Goal: Task Accomplishment & Management: Manage account settings

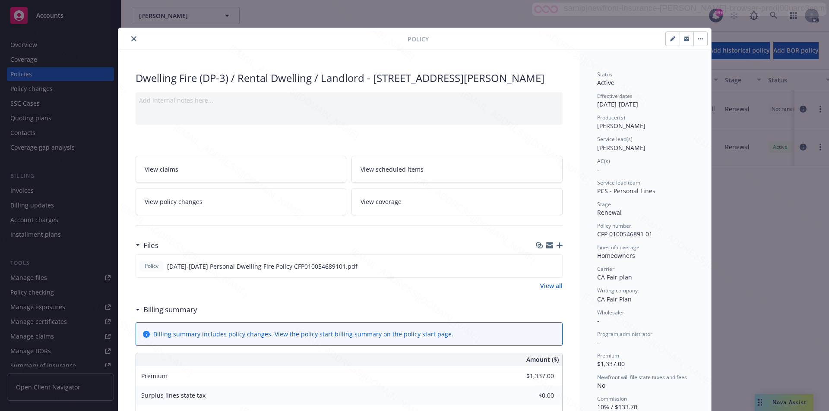
click at [698, 40] on button "button" at bounding box center [700, 39] width 14 height 14
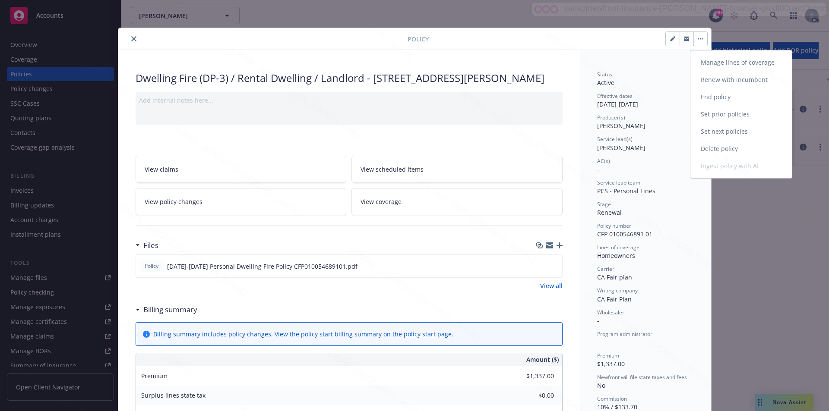
click at [699, 97] on link "End policy" at bounding box center [740, 97] width 101 height 17
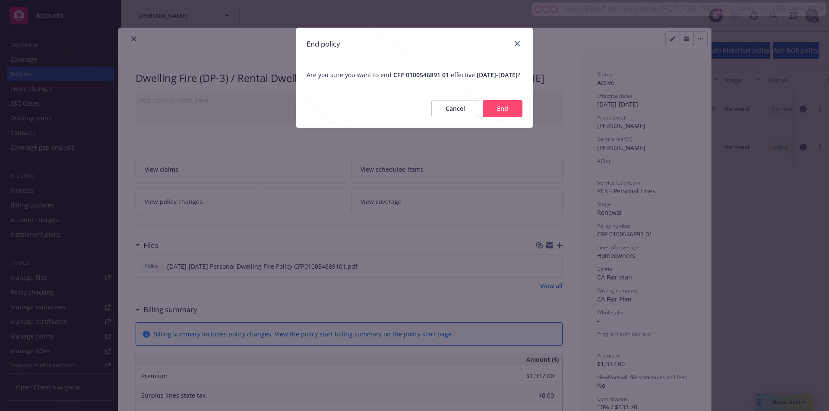
click at [516, 117] on button "End" at bounding box center [503, 108] width 40 height 17
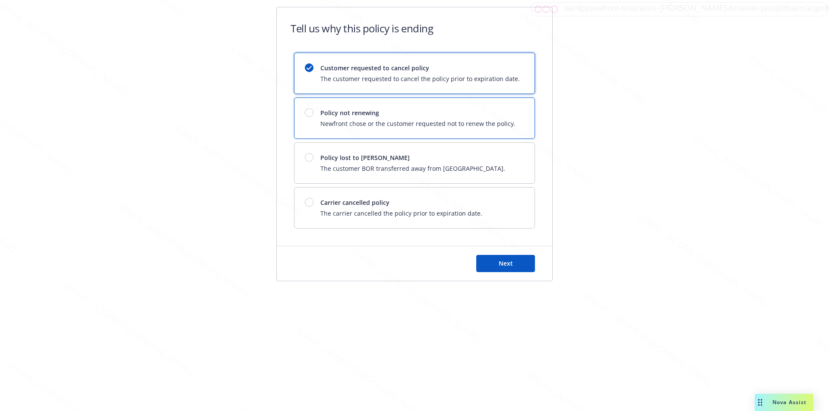
click at [516, 117] on div "Policy not renewing Newfront chose or the customer requested not to renew the p…" at bounding box center [414, 118] width 240 height 41
click at [514, 266] on button "Next" at bounding box center [505, 263] width 59 height 17
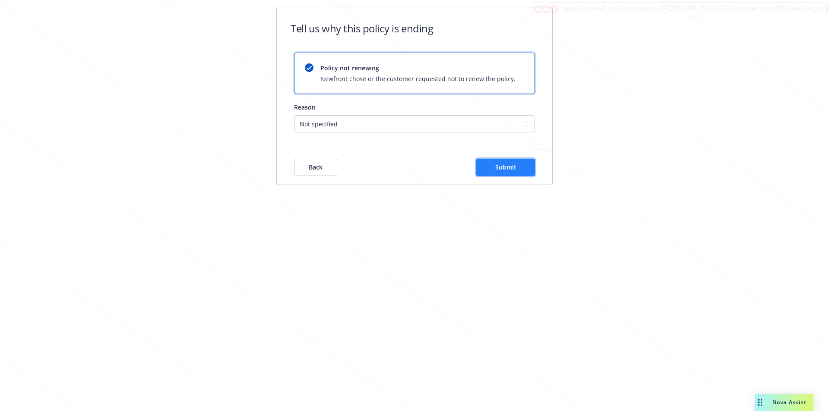
click at [499, 165] on span "Submit" at bounding box center [505, 167] width 21 height 8
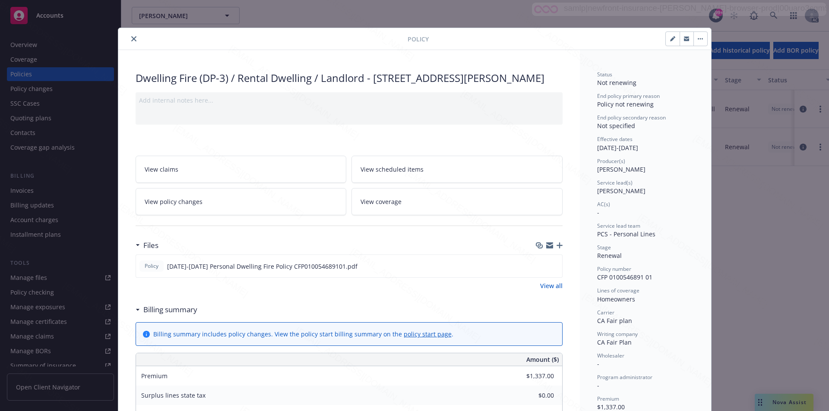
click at [131, 40] on icon "close" at bounding box center [133, 38] width 5 height 5
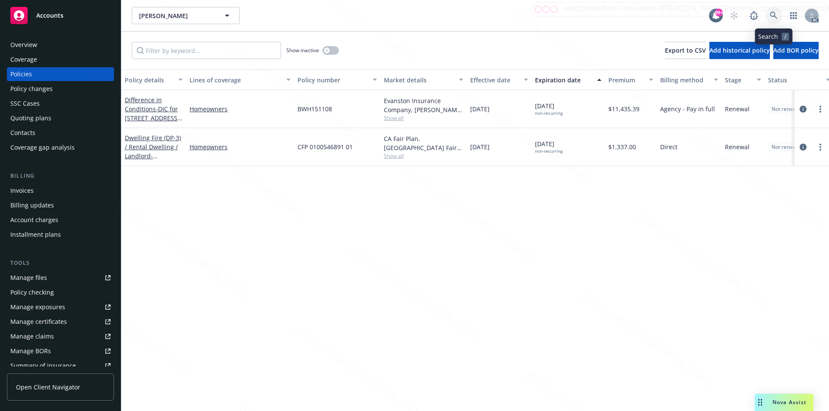
click at [773, 14] on icon at bounding box center [774, 16] width 8 height 8
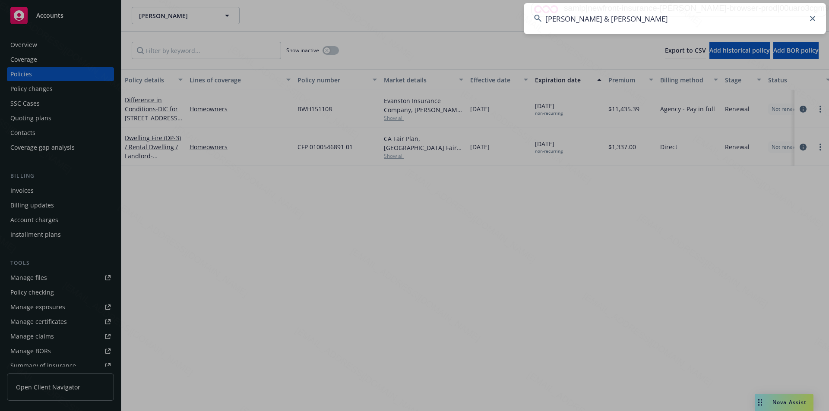
type input "[PERSON_NAME] & [PERSON_NAME]"
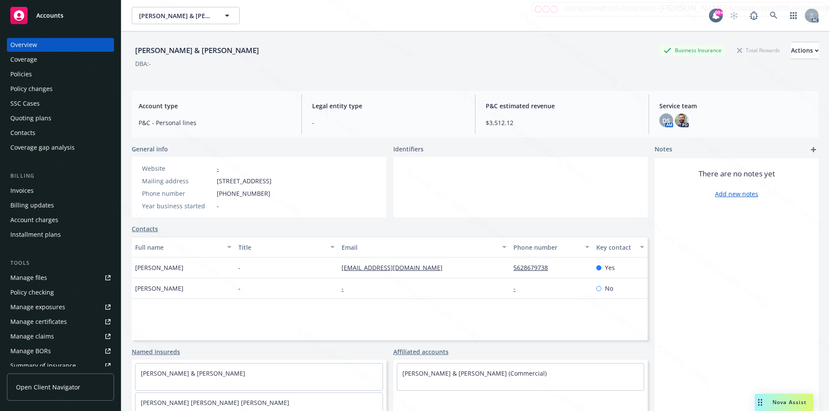
click at [35, 75] on div "Policies" at bounding box center [60, 74] width 100 height 14
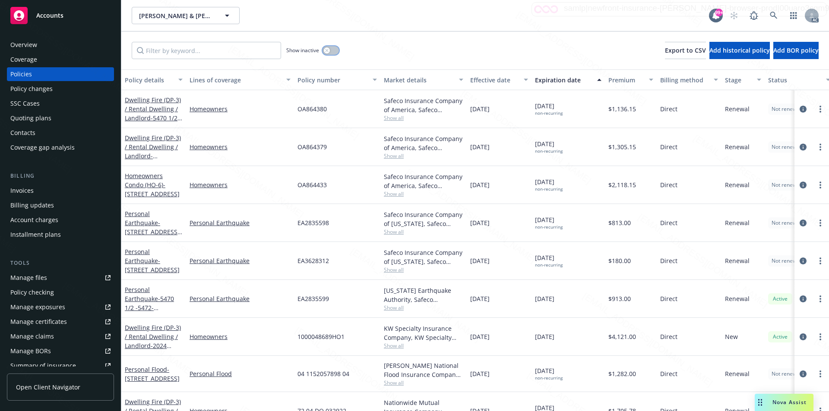
click at [332, 50] on button "button" at bounding box center [330, 50] width 16 height 9
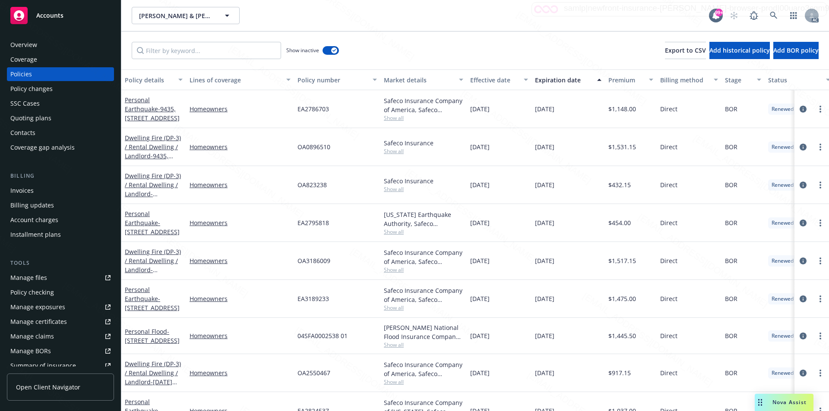
click at [480, 81] on div "Effective date" at bounding box center [494, 80] width 48 height 9
click at [493, 79] on div "Effective date" at bounding box center [494, 80] width 48 height 9
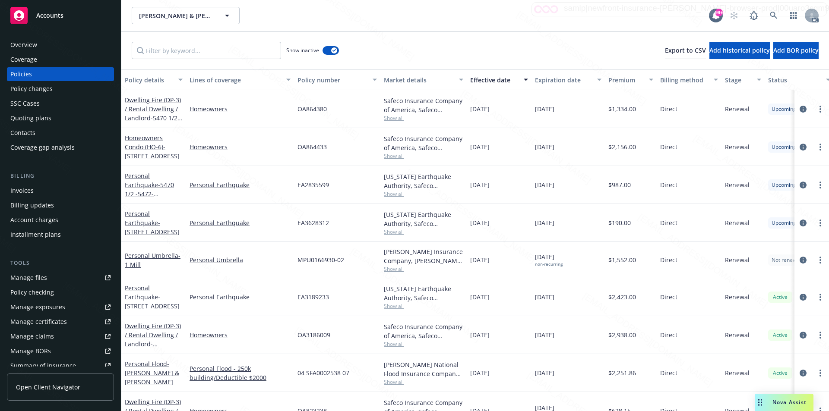
click at [481, 49] on div "Show inactive Export to CSV Add historical policy Add BOR policy" at bounding box center [475, 51] width 708 height 38
click at [144, 371] on span "- Lancaster, Arnold & Kay" at bounding box center [152, 373] width 54 height 26
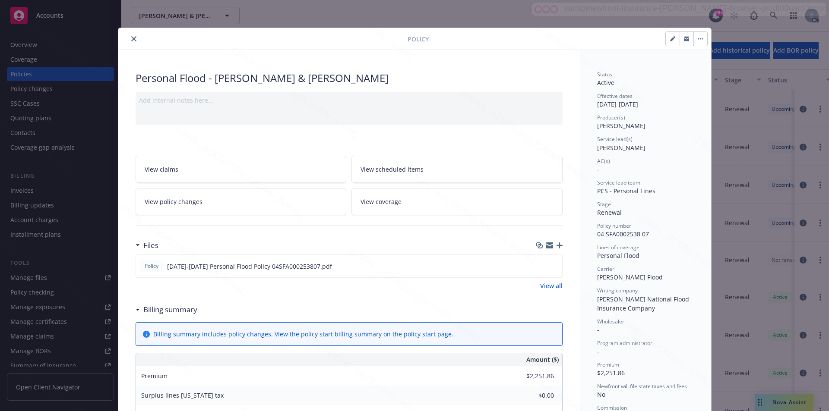
click at [542, 285] on link "View all" at bounding box center [551, 285] width 22 height 9
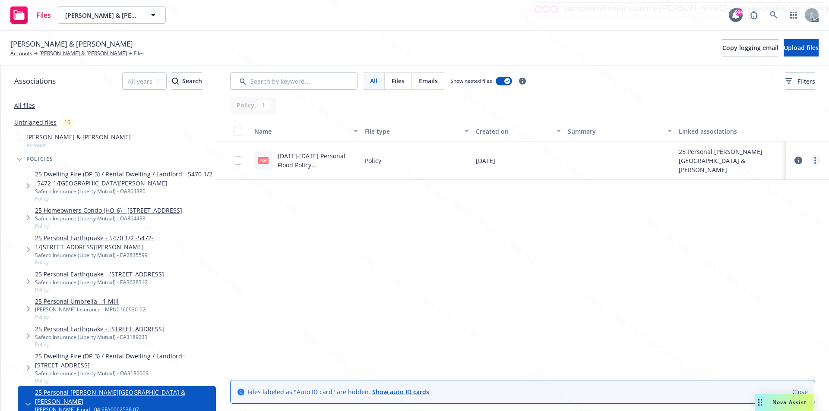
click at [813, 161] on link "more" at bounding box center [815, 160] width 10 height 10
click at [764, 194] on link "Download" at bounding box center [777, 195] width 86 height 17
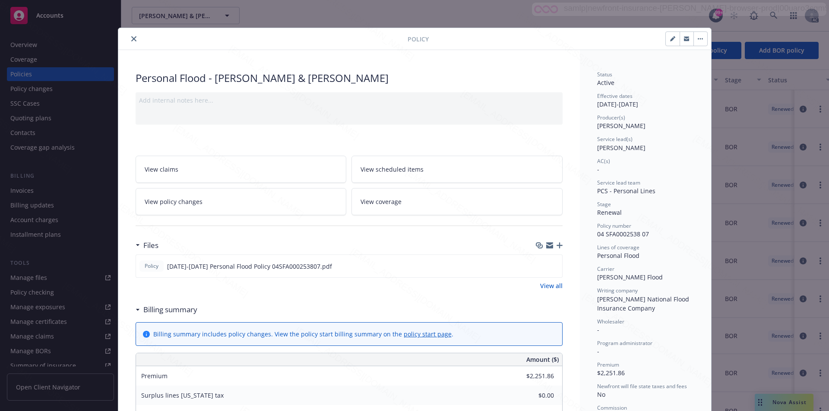
click at [700, 39] on icon "button" at bounding box center [700, 38] width 1 height 1
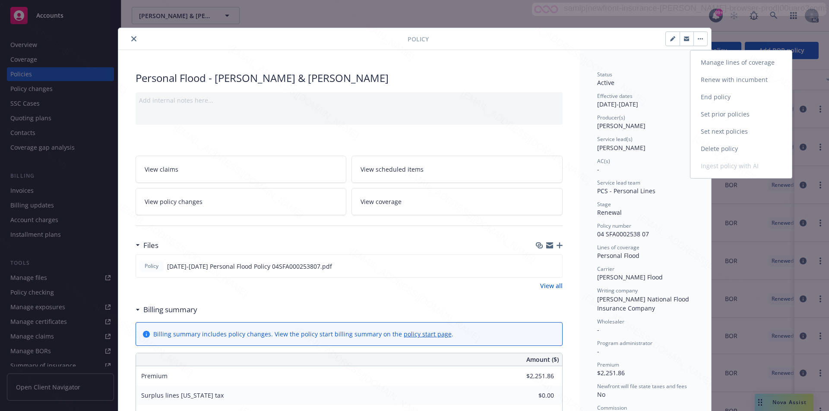
click at [713, 95] on link "End policy" at bounding box center [740, 97] width 101 height 17
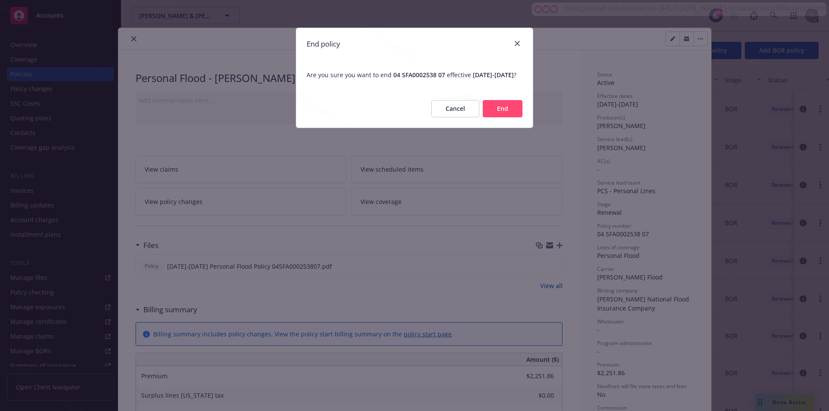
click at [498, 117] on button "End" at bounding box center [503, 108] width 40 height 17
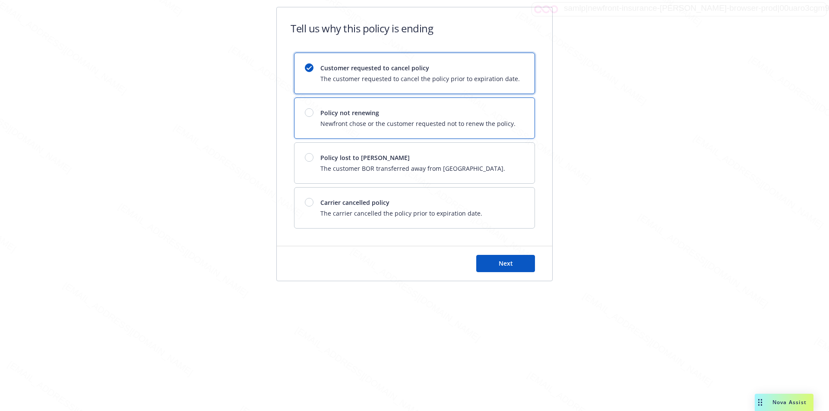
click at [488, 114] on span "Policy not renewing" at bounding box center [417, 112] width 195 height 9
click at [498, 256] on button "Next" at bounding box center [505, 263] width 59 height 17
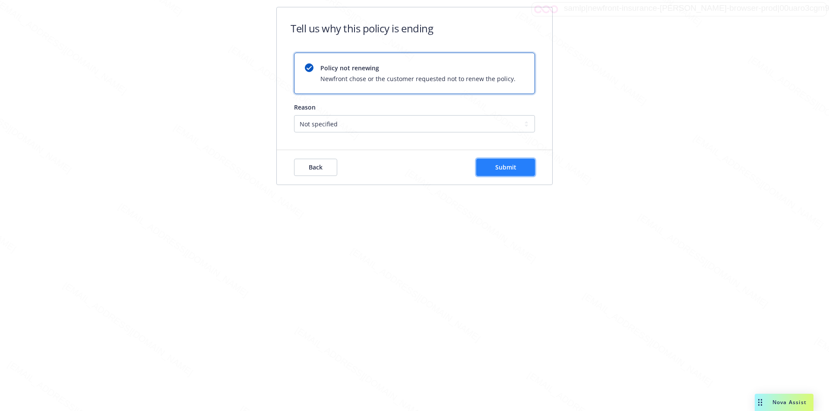
click at [510, 169] on span "Submit" at bounding box center [505, 167] width 21 height 8
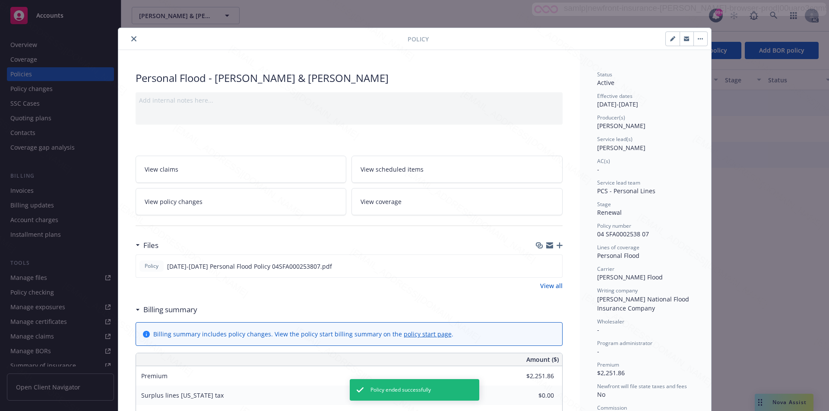
scroll to position [26, 0]
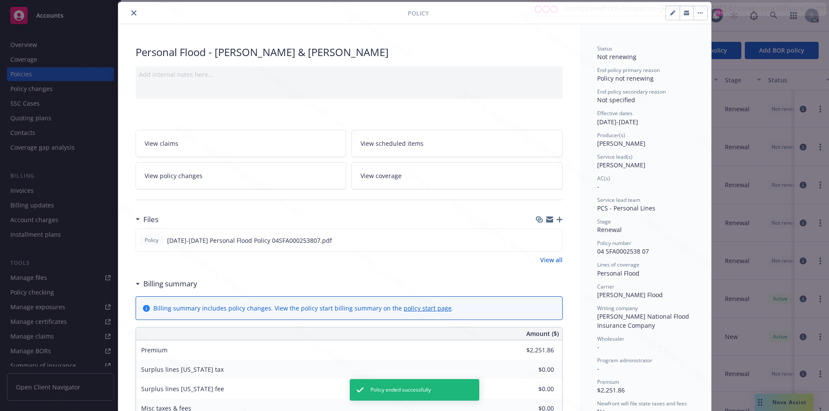
click at [132, 12] on icon "close" at bounding box center [133, 12] width 5 height 5
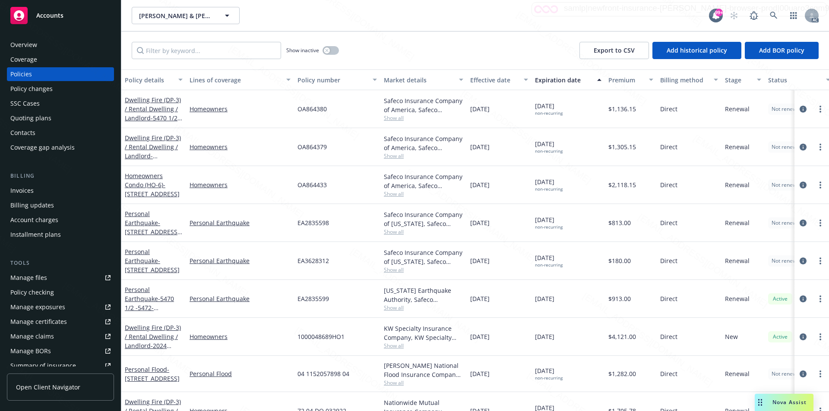
click at [488, 79] on div "Effective date" at bounding box center [494, 80] width 48 height 9
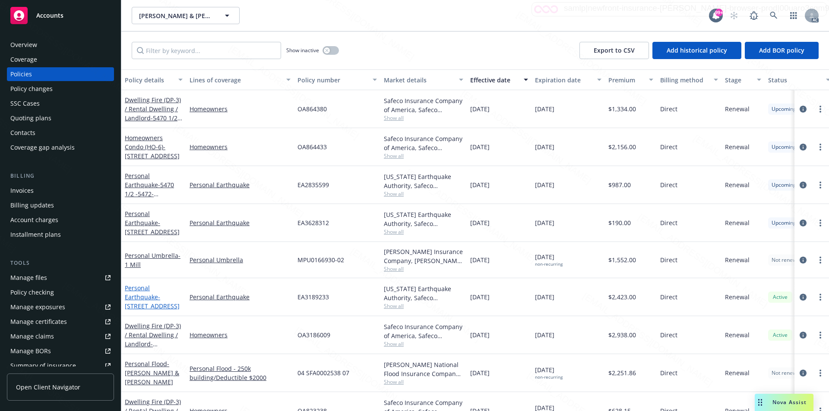
click at [136, 297] on link "Personal Earthquake - 123 Quincy Ave" at bounding box center [152, 297] width 55 height 26
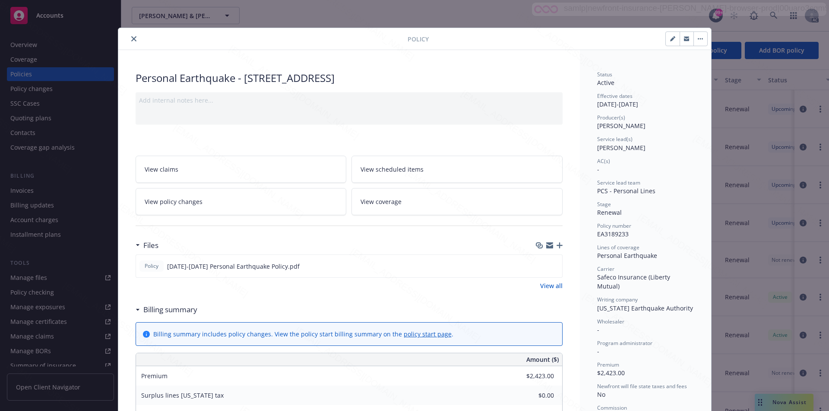
click at [131, 40] on icon "close" at bounding box center [133, 38] width 5 height 5
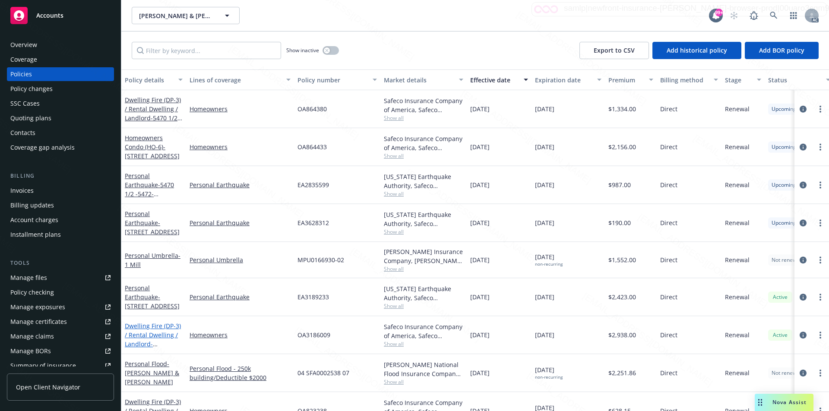
click at [153, 329] on link "Dwelling Fire (DP-3) / Rental Dwelling / Landlord - 123 Quincy Ave Long Beach, …" at bounding box center [153, 339] width 56 height 35
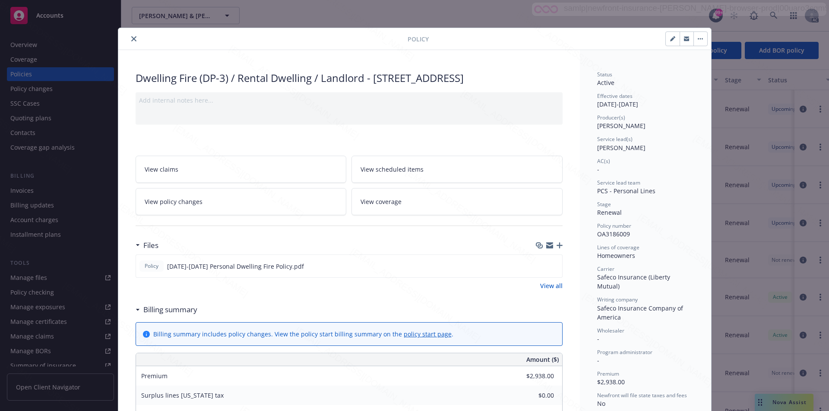
click at [550, 285] on link "View all" at bounding box center [551, 285] width 22 height 9
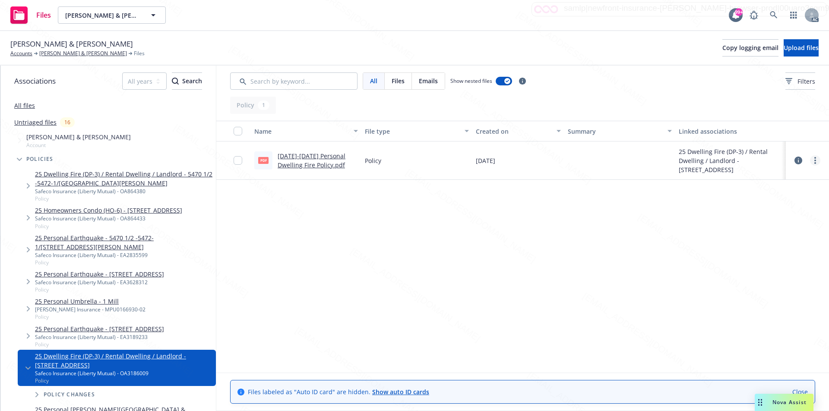
click at [815, 161] on icon "more" at bounding box center [815, 160] width 2 height 7
click at [755, 194] on link "Download" at bounding box center [777, 195] width 86 height 17
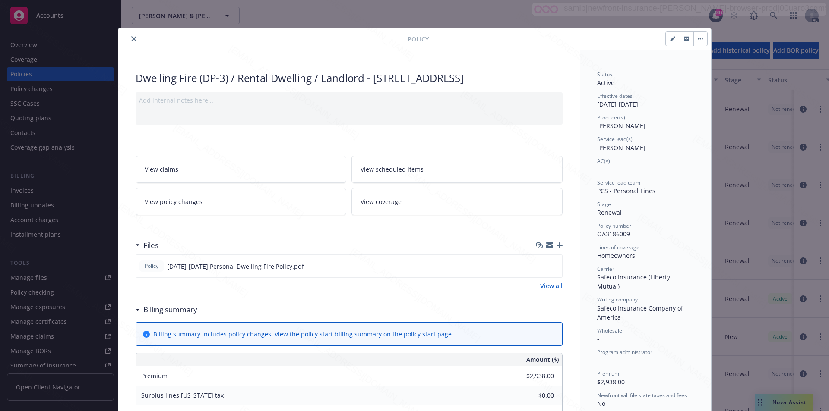
click at [697, 37] on button "button" at bounding box center [700, 39] width 14 height 14
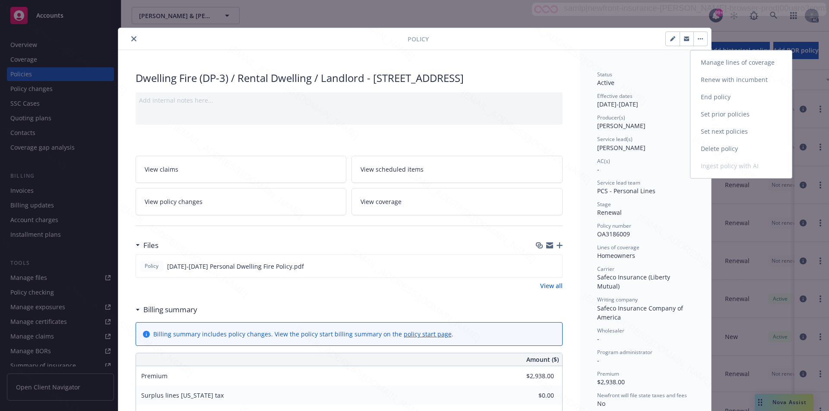
click at [708, 96] on link "End policy" at bounding box center [740, 97] width 101 height 17
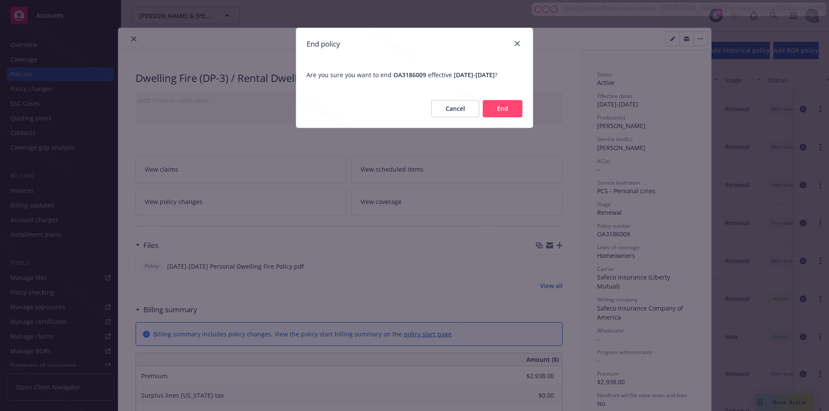
click at [498, 115] on button "End" at bounding box center [503, 108] width 40 height 17
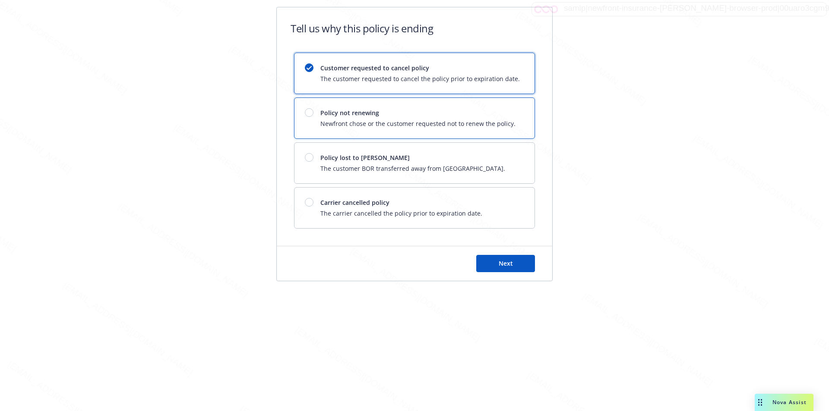
click at [498, 115] on span "Policy not renewing" at bounding box center [417, 112] width 195 height 9
click at [506, 262] on span "Next" at bounding box center [506, 263] width 14 height 8
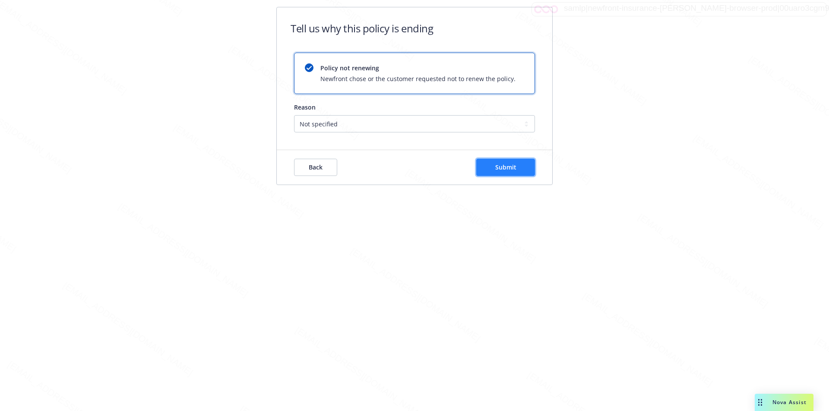
click at [510, 171] on span "Submit" at bounding box center [505, 167] width 21 height 8
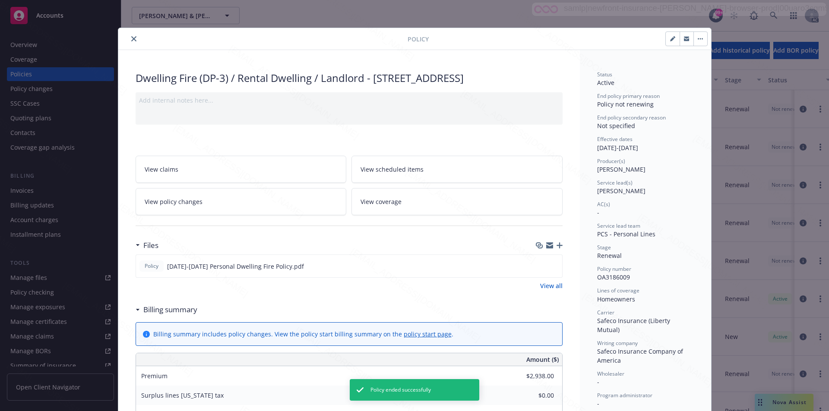
scroll to position [26, 0]
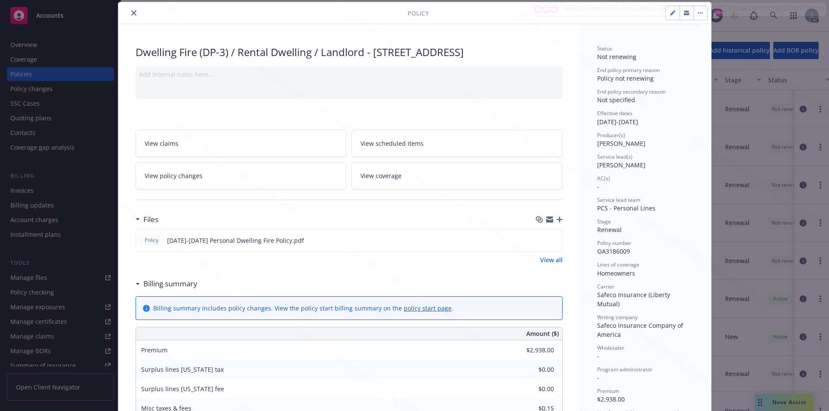
click at [131, 13] on icon "close" at bounding box center [133, 12] width 5 height 5
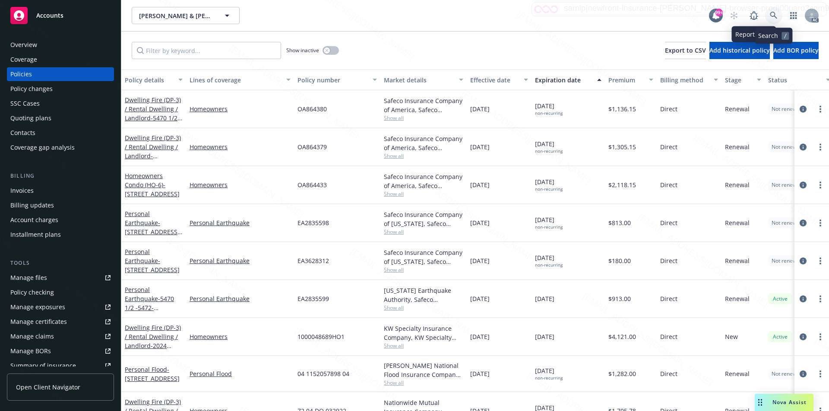
click at [774, 16] on icon at bounding box center [773, 15] width 7 height 7
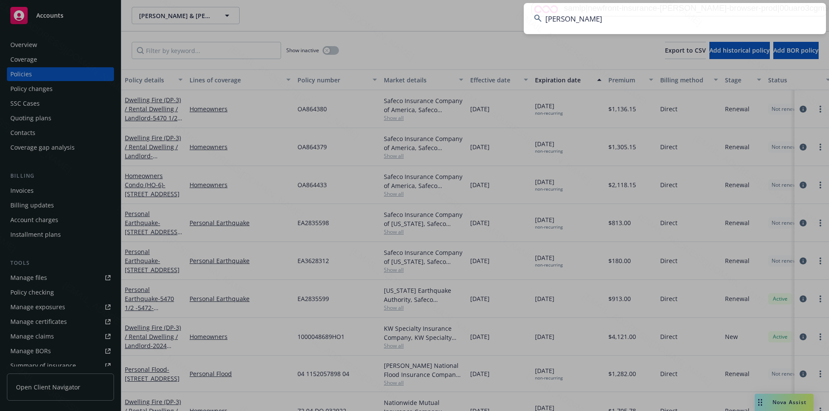
type input "Mendoza, Pedro"
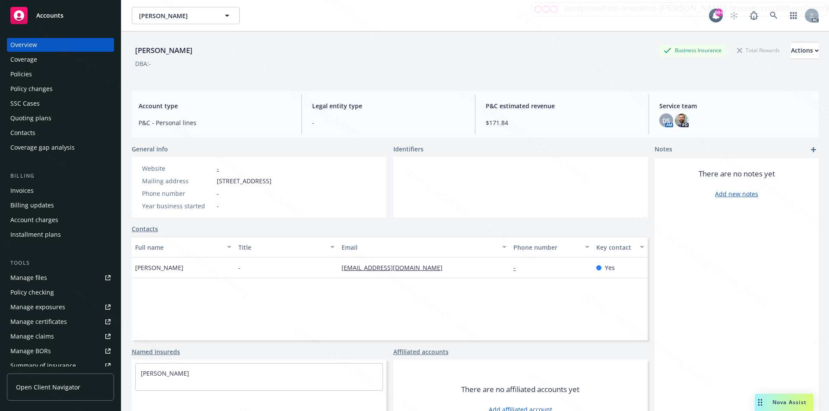
click at [30, 77] on div "Policies" at bounding box center [21, 74] width 22 height 14
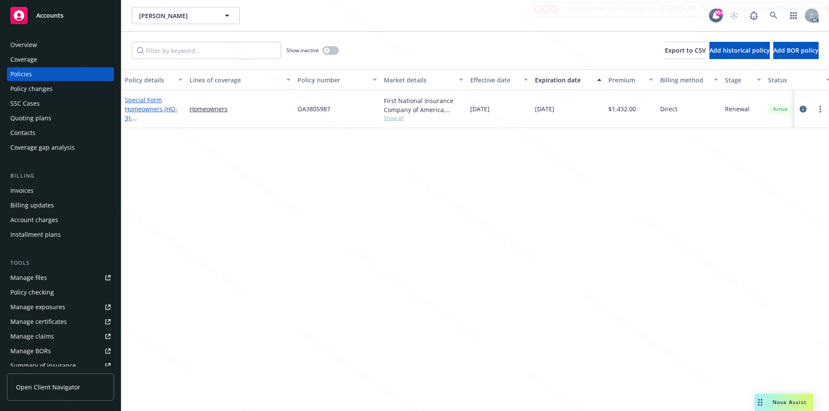
click at [126, 107] on link "Special Form Homeowners (HO-3) - 2956 SAN FRANCISCO AVE LONG BEACH, CA 90806-14…" at bounding box center [152, 113] width 55 height 35
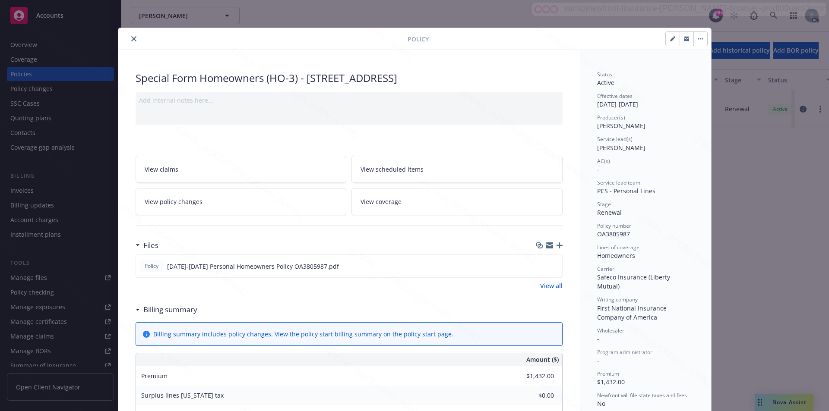
click at [547, 291] on link "View all" at bounding box center [551, 285] width 22 height 9
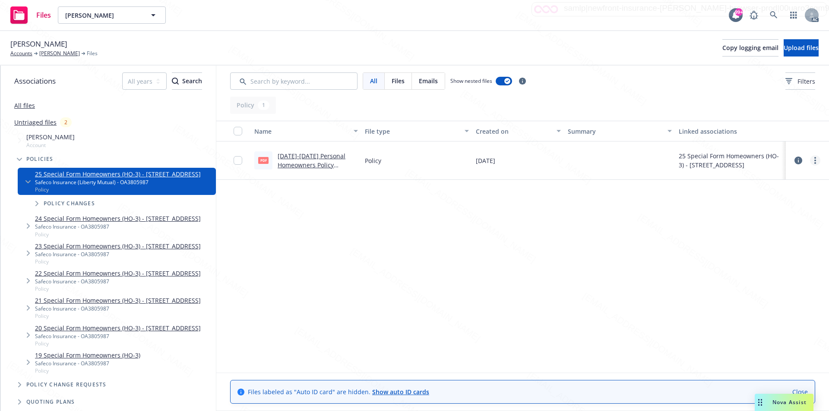
click at [816, 161] on link "more" at bounding box center [815, 160] width 10 height 10
click at [760, 195] on link "Download" at bounding box center [777, 195] width 86 height 17
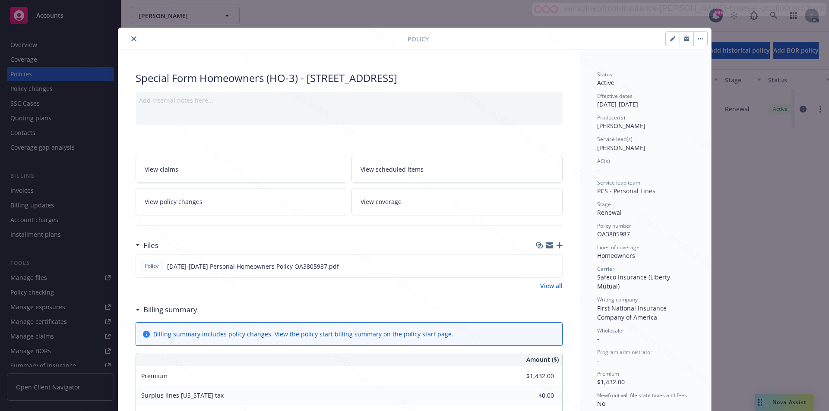
click at [700, 39] on icon "button" at bounding box center [700, 38] width 1 height 1
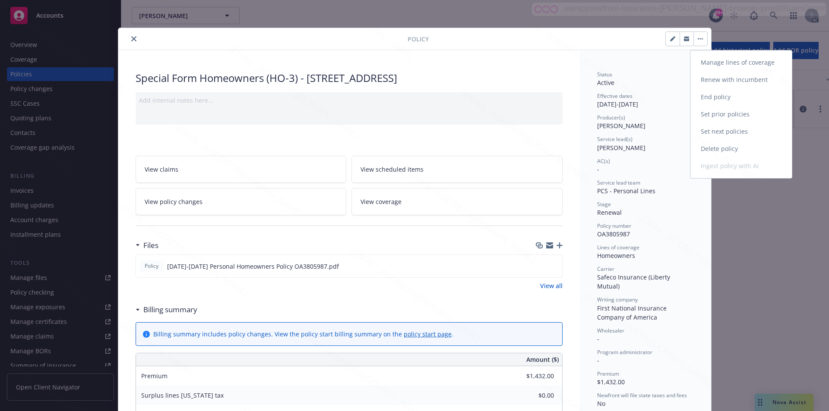
click at [704, 94] on link "End policy" at bounding box center [740, 97] width 101 height 17
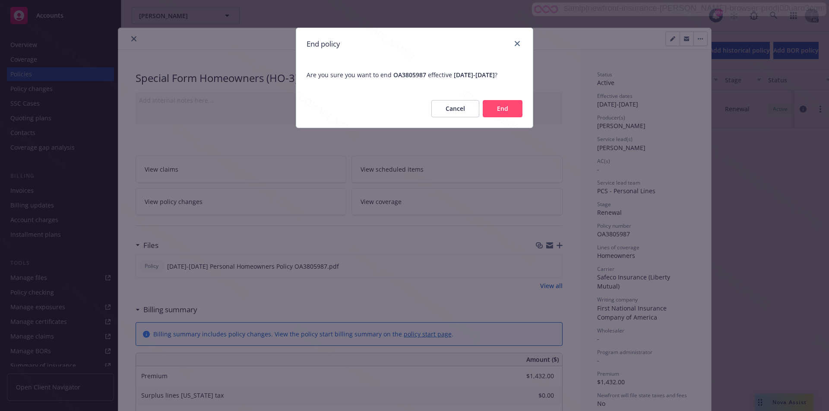
click at [499, 117] on button "End" at bounding box center [503, 108] width 40 height 17
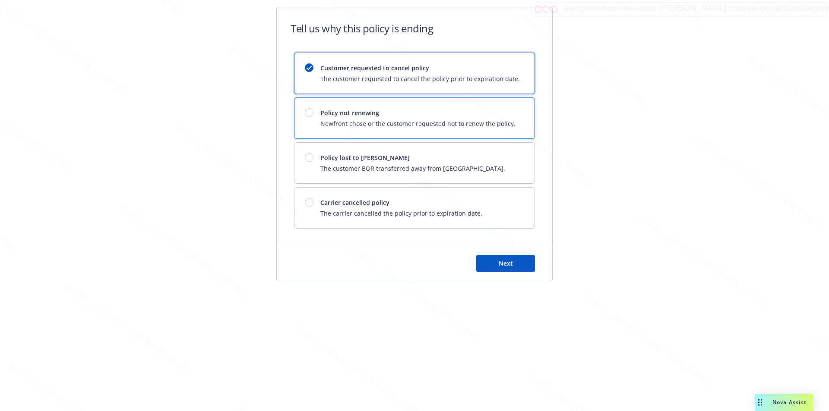
click at [499, 120] on span "Newfront chose or the customer requested not to renew the policy." at bounding box center [417, 123] width 195 height 9
click at [509, 263] on span "Next" at bounding box center [506, 263] width 14 height 8
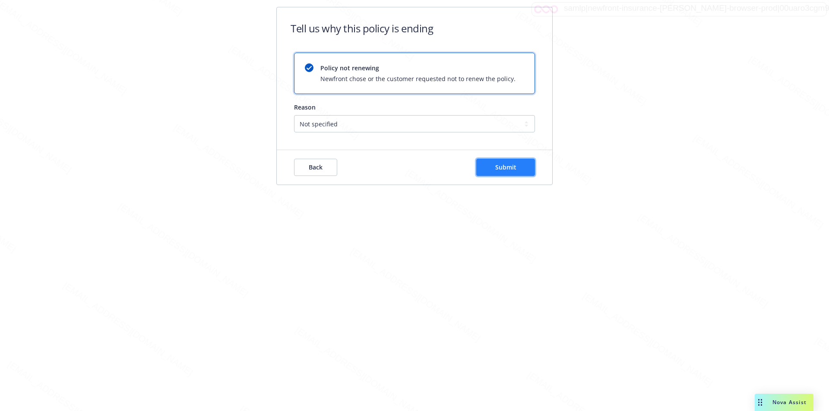
click at [505, 168] on span "Submit" at bounding box center [505, 167] width 21 height 8
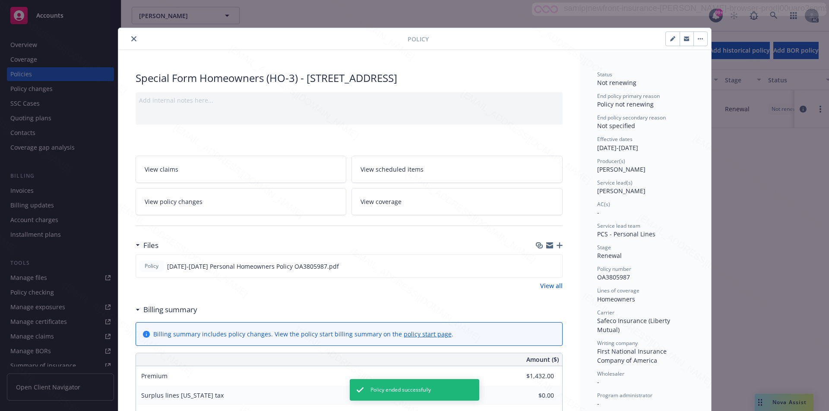
scroll to position [26, 0]
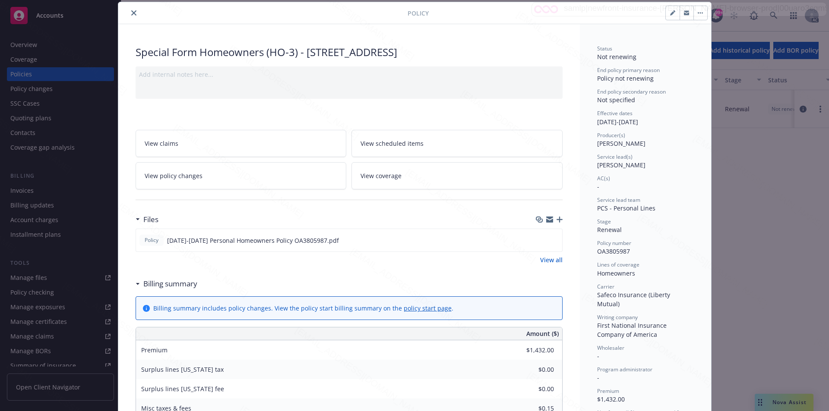
click at [131, 13] on icon "close" at bounding box center [133, 12] width 5 height 5
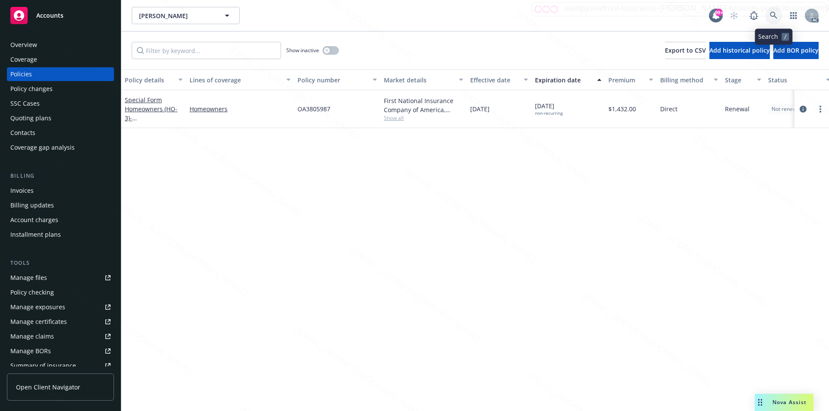
click at [774, 15] on icon at bounding box center [774, 16] width 8 height 8
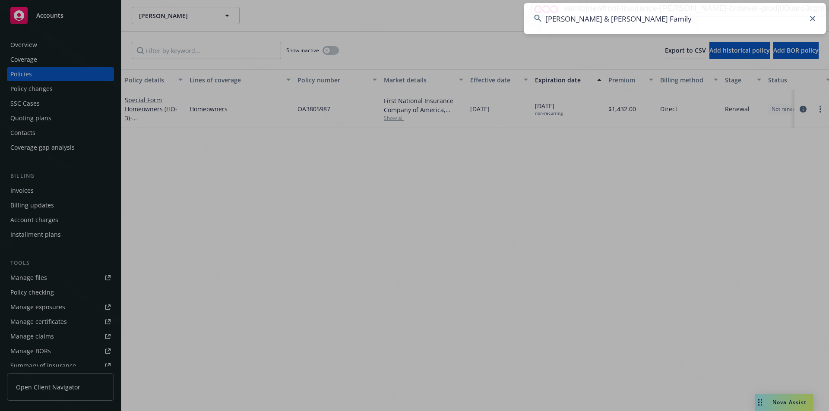
type input "Messina & Perry Family"
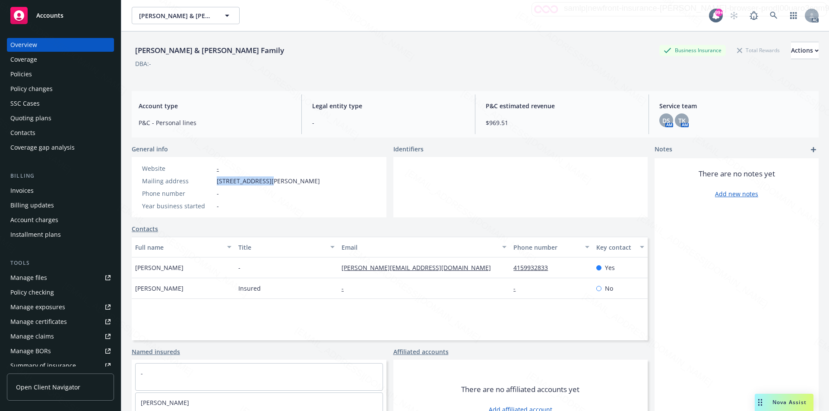
drag, startPoint x: 216, startPoint y: 182, endPoint x: 267, endPoint y: 181, distance: 50.5
click at [267, 181] on div "Mailing address 7980 Eastridge Dr, La Mesa, CA, 91941" at bounding box center [231, 181] width 185 height 9
copy div "7980 Eastridge Dr"
click at [55, 71] on div "Policies" at bounding box center [60, 74] width 100 height 14
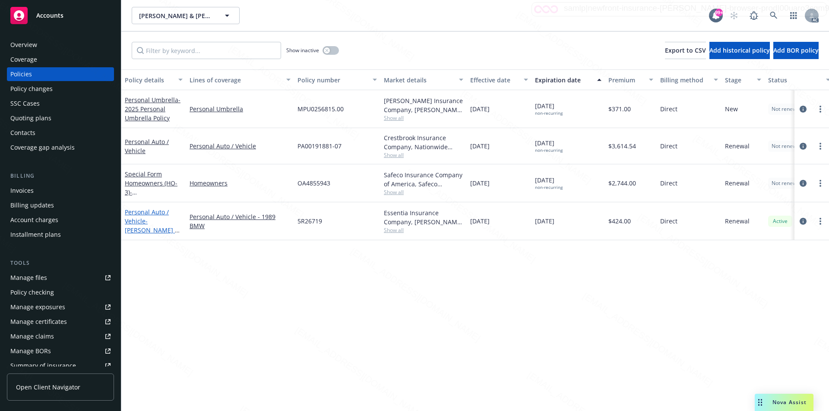
click at [145, 220] on span "- Messina & Perry Family - Personal Auto / Vehicle" at bounding box center [152, 239] width 55 height 44
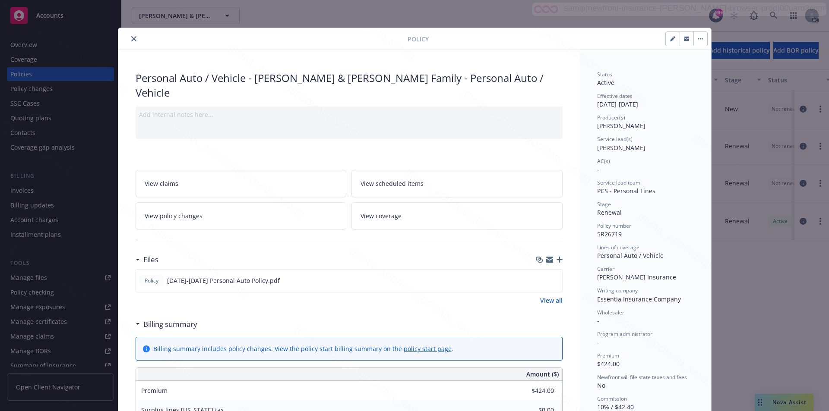
click at [131, 38] on icon "close" at bounding box center [133, 38] width 5 height 5
